Goal: Navigation & Orientation: Find specific page/section

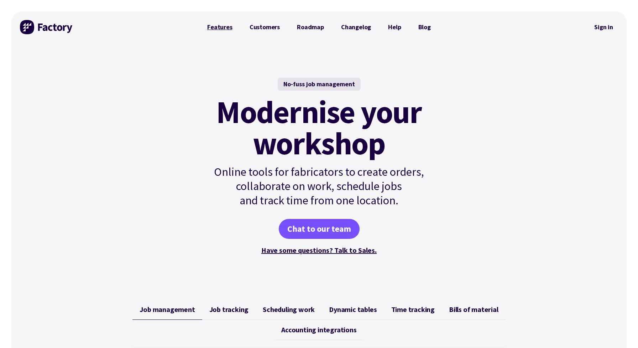
click at [222, 29] on link "Features" at bounding box center [220, 27] width 42 height 14
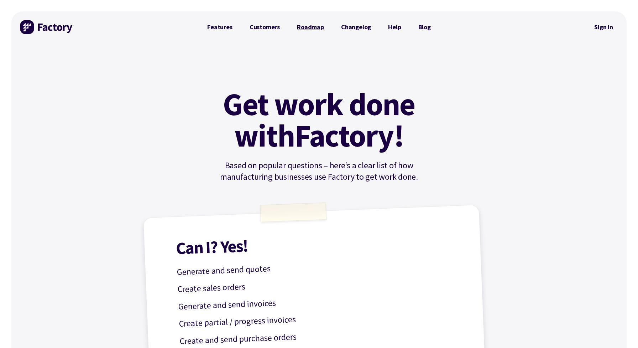
click at [304, 24] on link "Roadmap" at bounding box center [311, 27] width 44 height 14
click at [214, 23] on link "Features" at bounding box center [220, 27] width 42 height 14
click at [604, 27] on link "Sign in" at bounding box center [604, 27] width 29 height 16
click at [223, 29] on link "Features" at bounding box center [220, 27] width 42 height 14
click at [223, 25] on link "Features" at bounding box center [220, 27] width 42 height 14
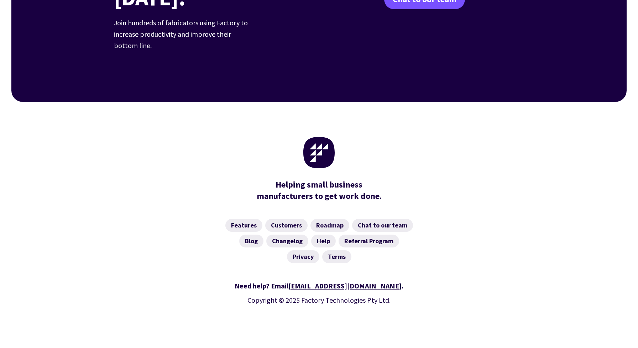
scroll to position [1104, 0]
